Goal: Task Accomplishment & Management: Manage account settings

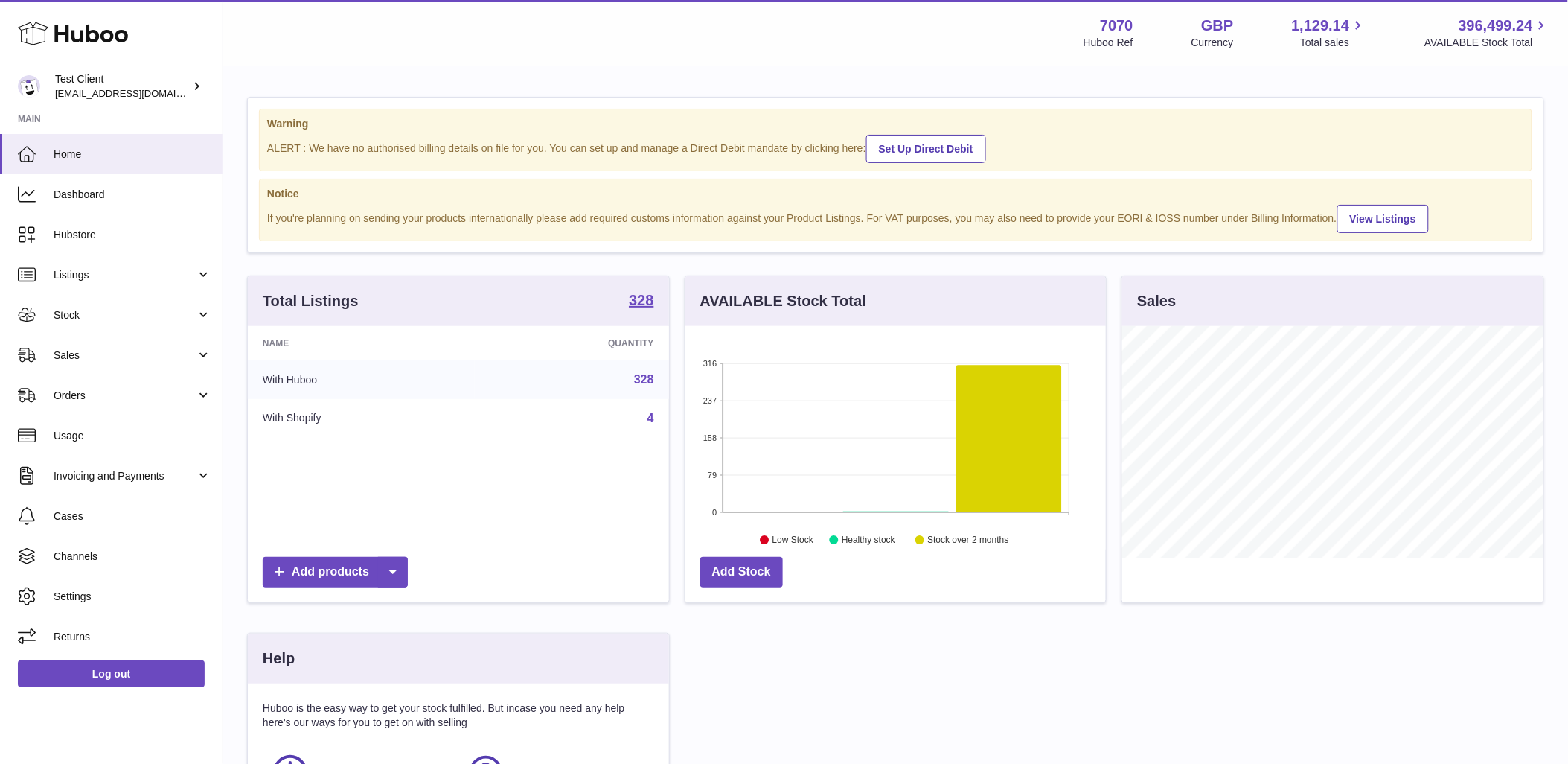
scroll to position [232, 421]
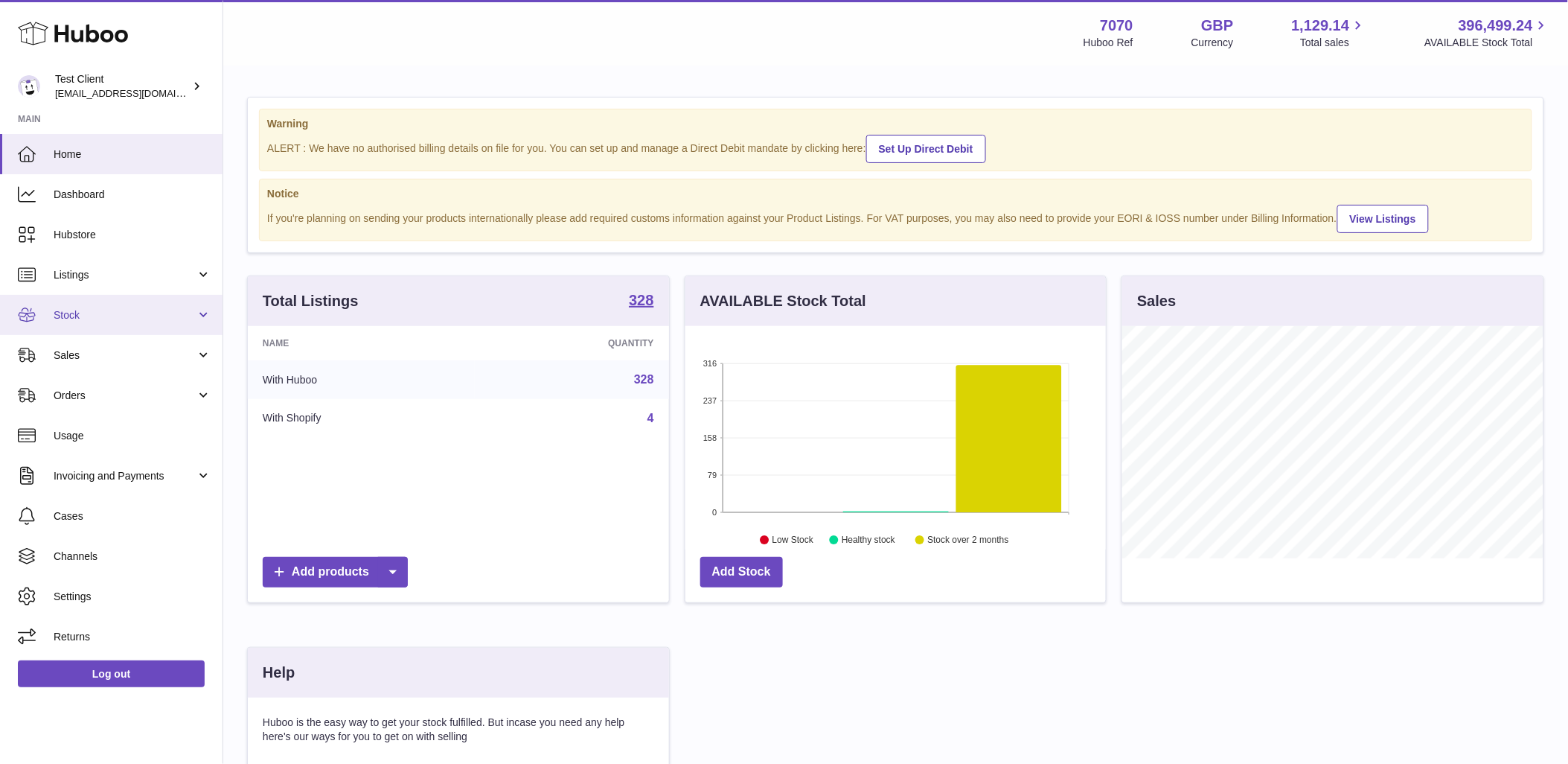
click at [145, 315] on span "Stock" at bounding box center [125, 315] width 142 height 14
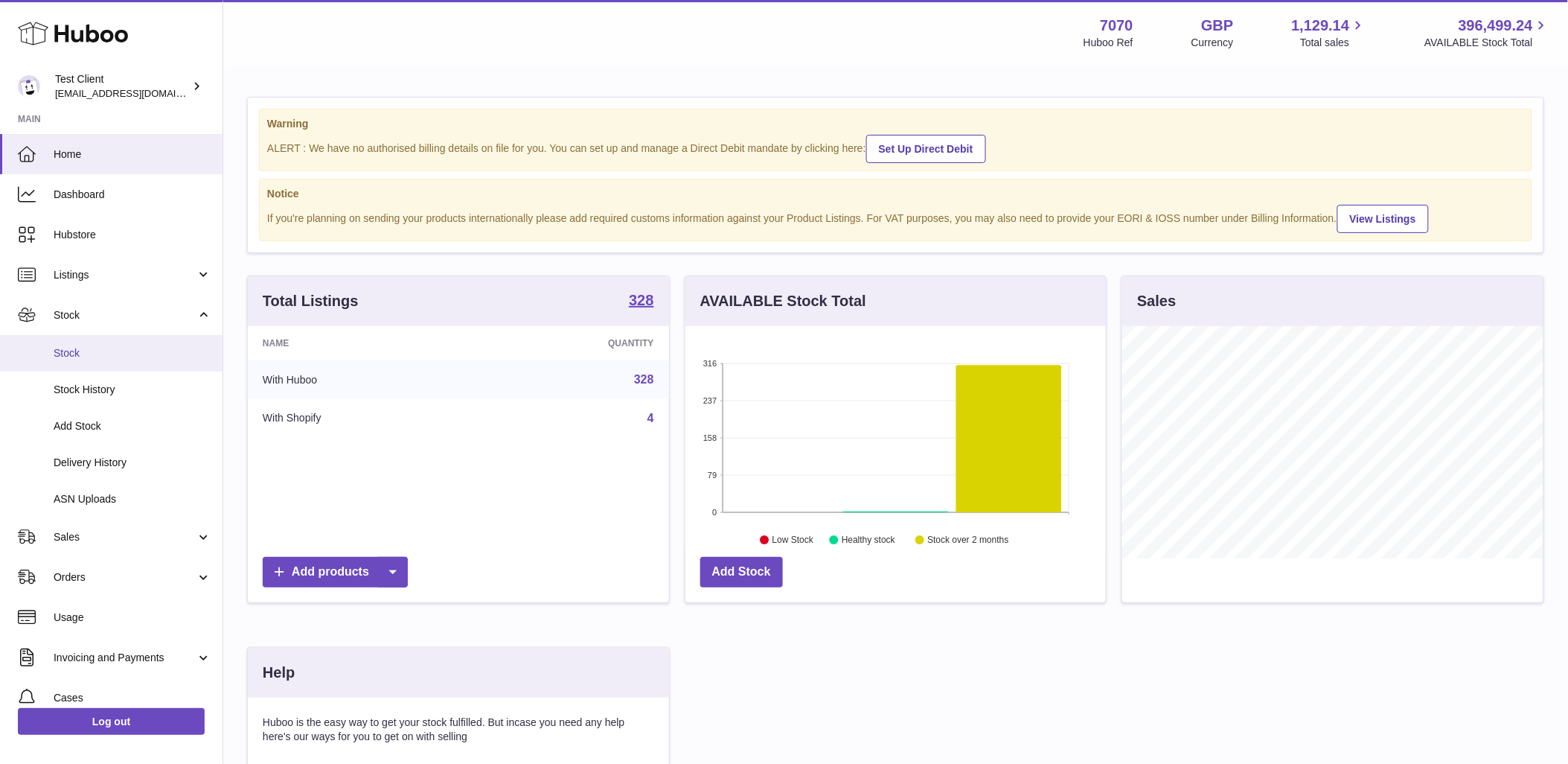
click at [144, 347] on span "Stock" at bounding box center [132, 352] width 158 height 14
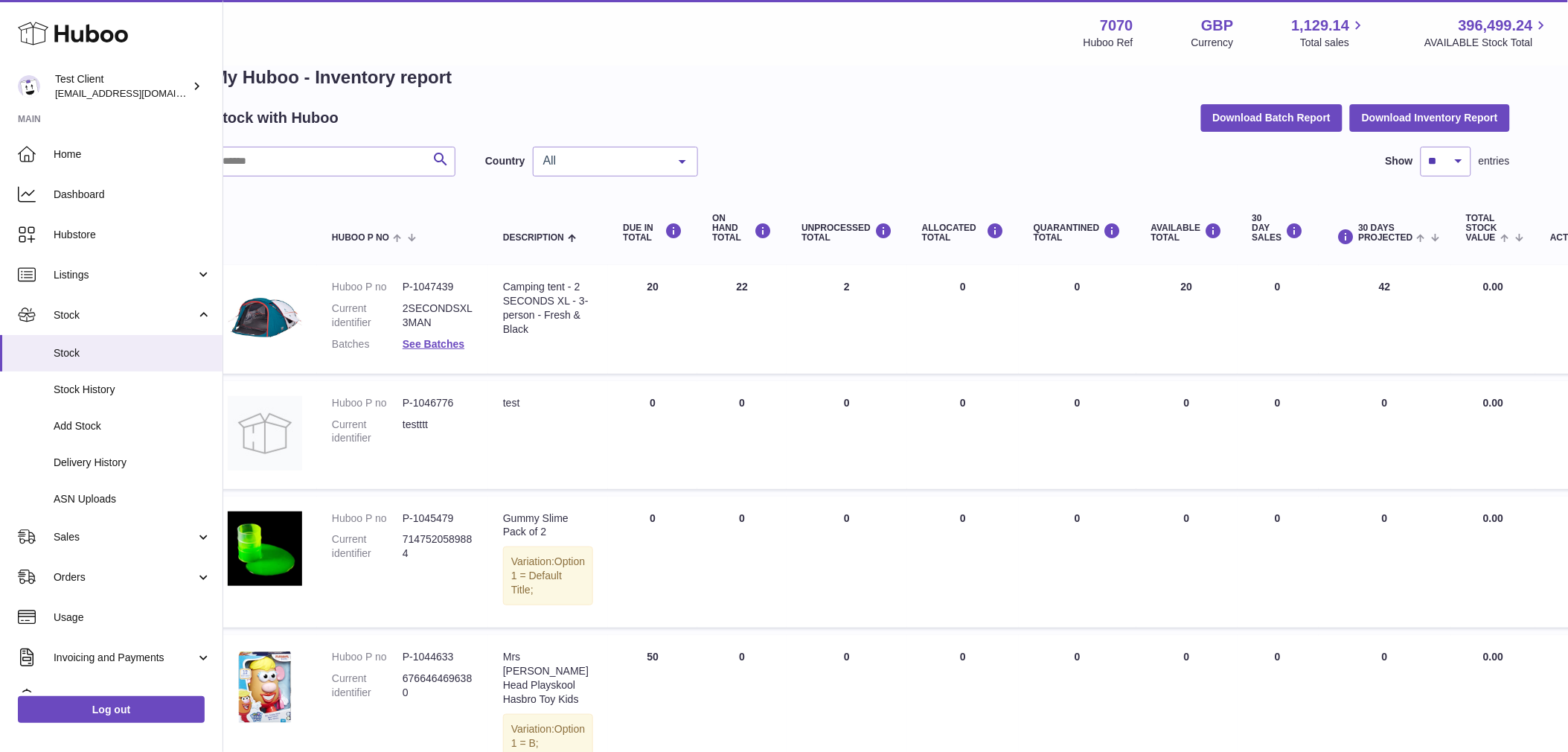
scroll to position [31, 0]
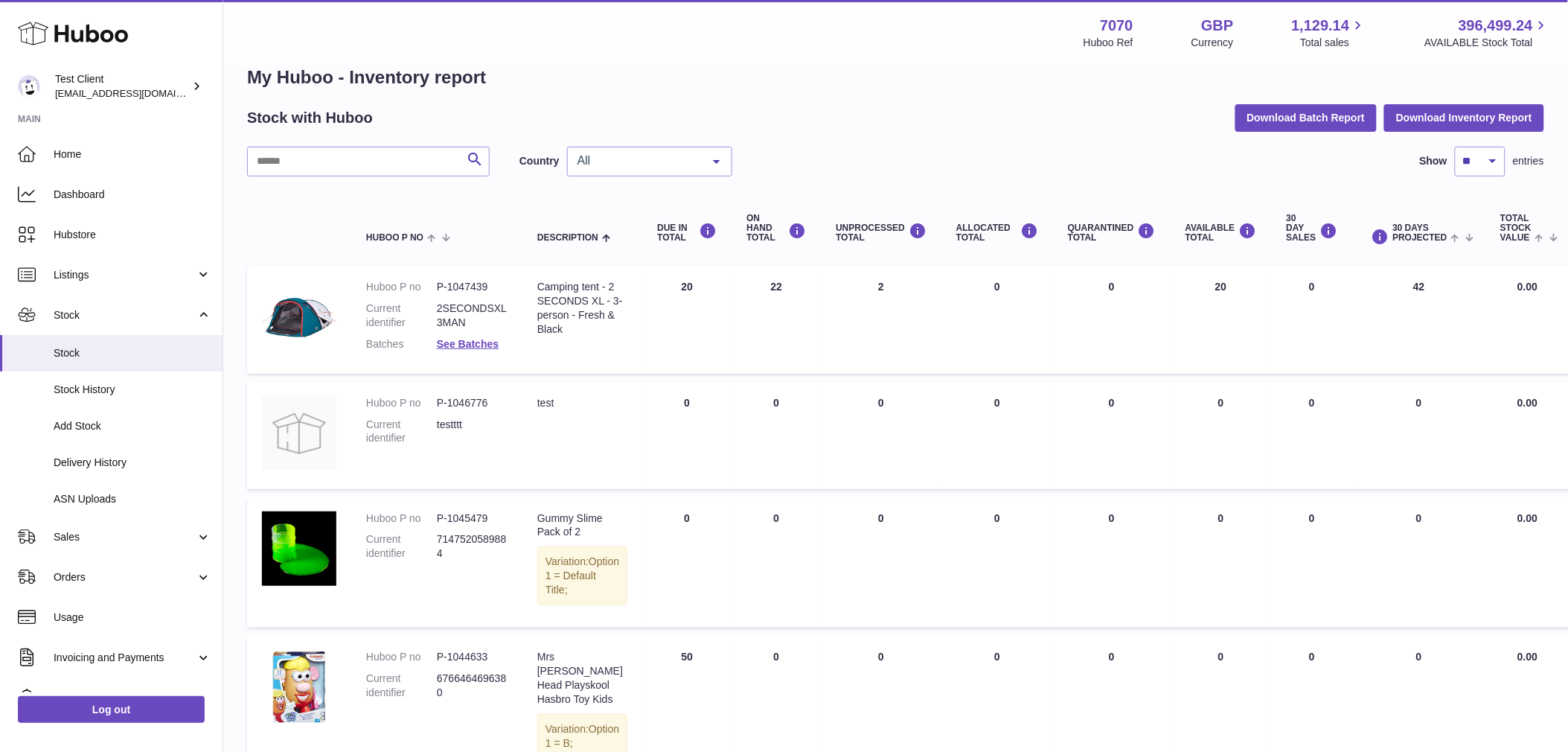
drag, startPoint x: 1157, startPoint y: 448, endPoint x: 1059, endPoint y: 395, distance: 111.4
click at [1059, 395] on td "QUARANTINED Total 0" at bounding box center [1111, 435] width 117 height 108
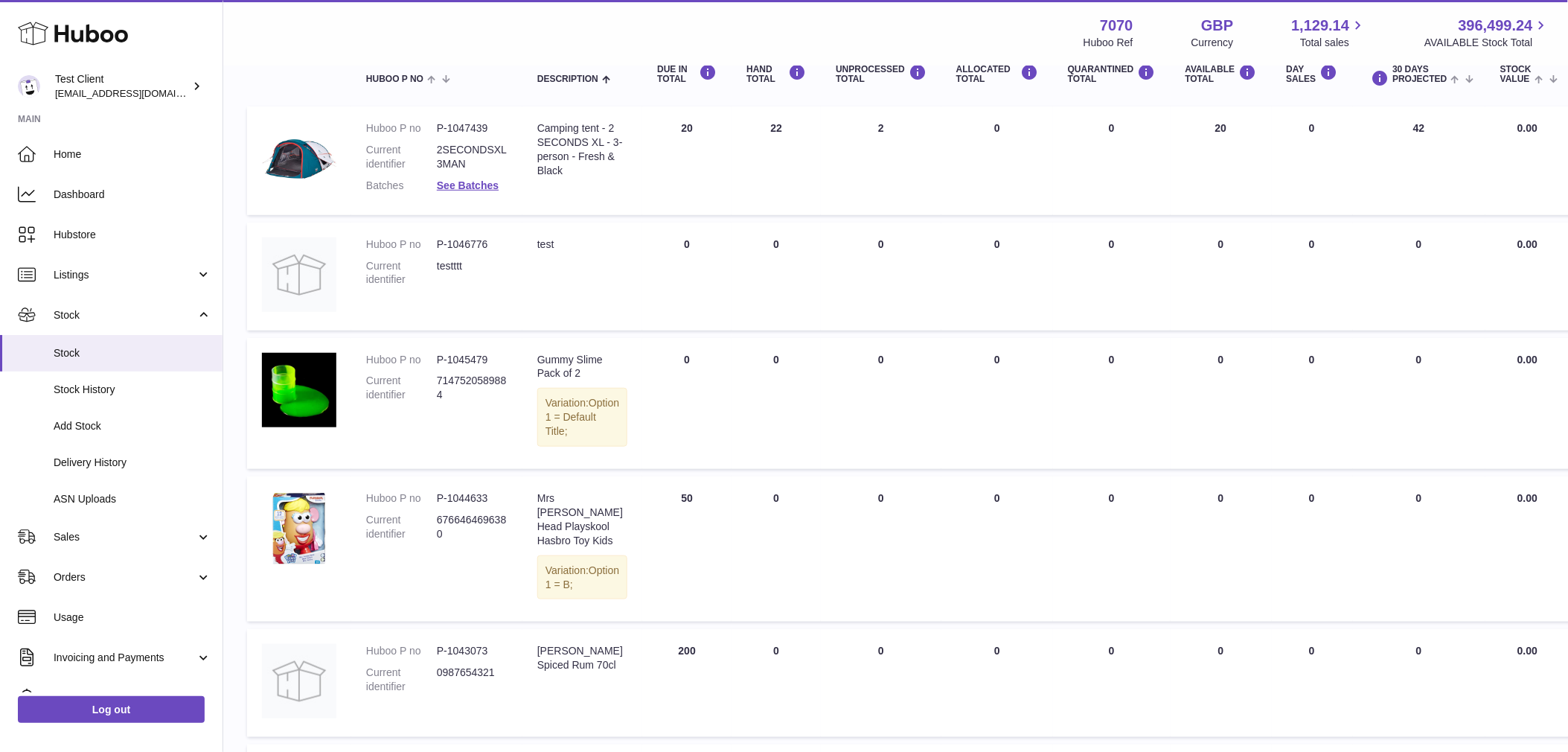
scroll to position [0, 0]
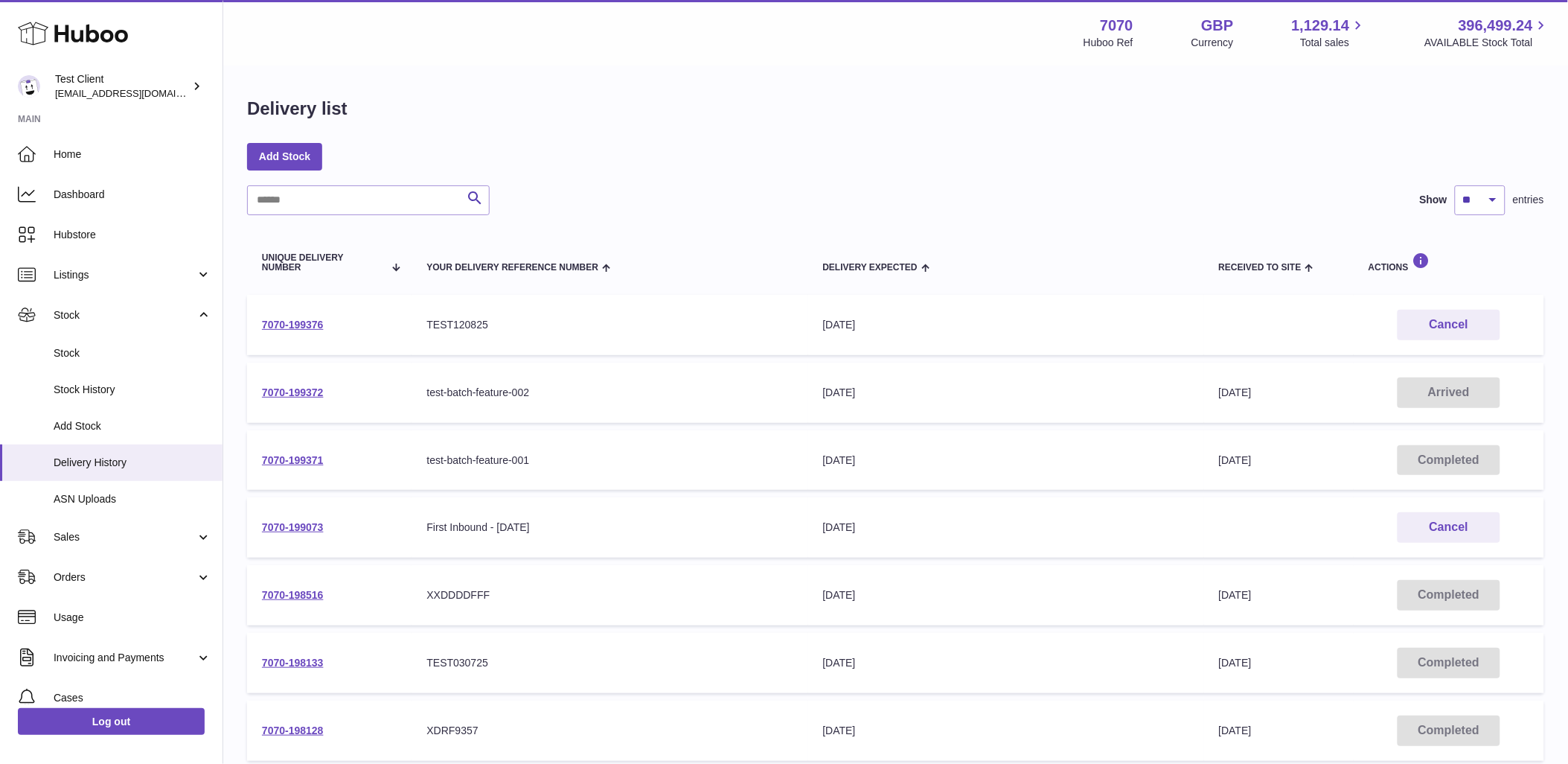
click at [873, 171] on div "Delivery list Add Stock Search Show ** ** ** *** entries Unique Delivery Number…" at bounding box center [895, 552] width 1345 height 971
